Goal: Information Seeking & Learning: Learn about a topic

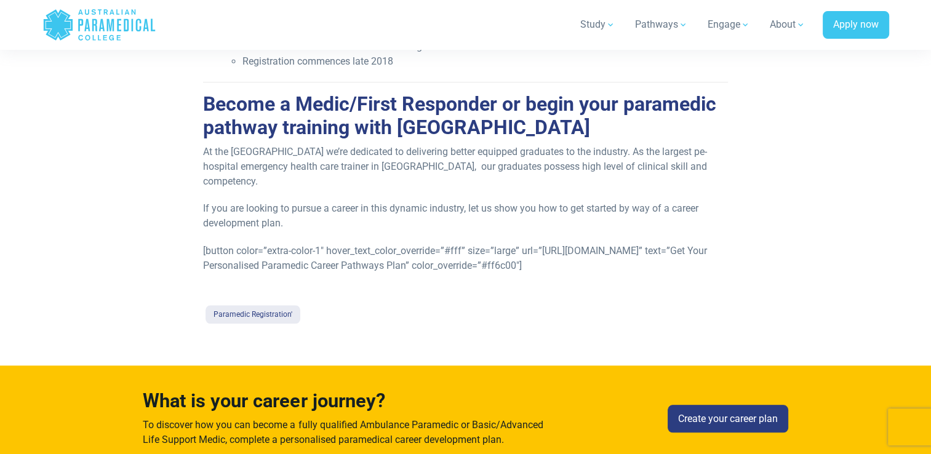
scroll to position [1038, 0]
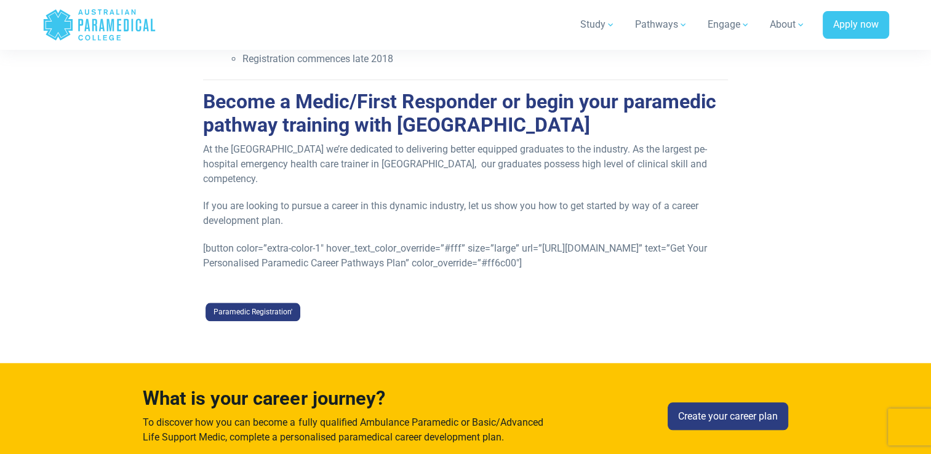
click at [261, 315] on link "Paramedic Registration'" at bounding box center [252, 312] width 95 height 18
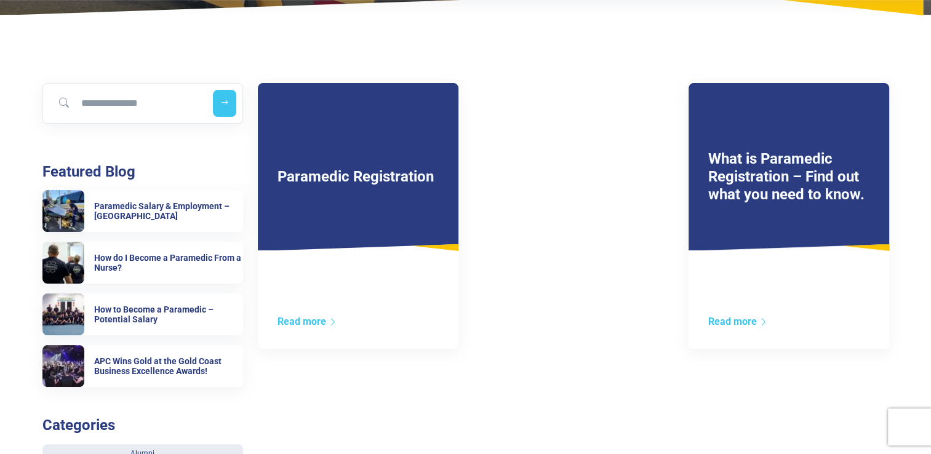
scroll to position [197, 0]
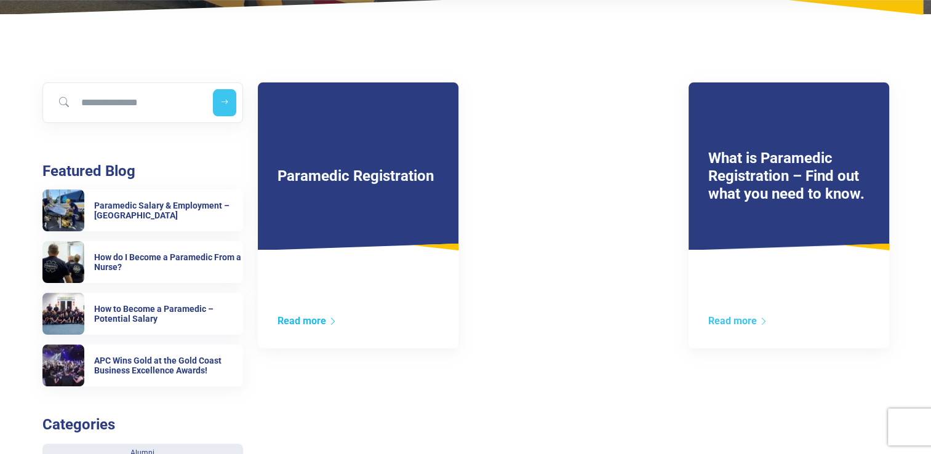
click at [293, 322] on link "Read more" at bounding box center [307, 321] width 60 height 12
